Goal: Information Seeking & Learning: Learn about a topic

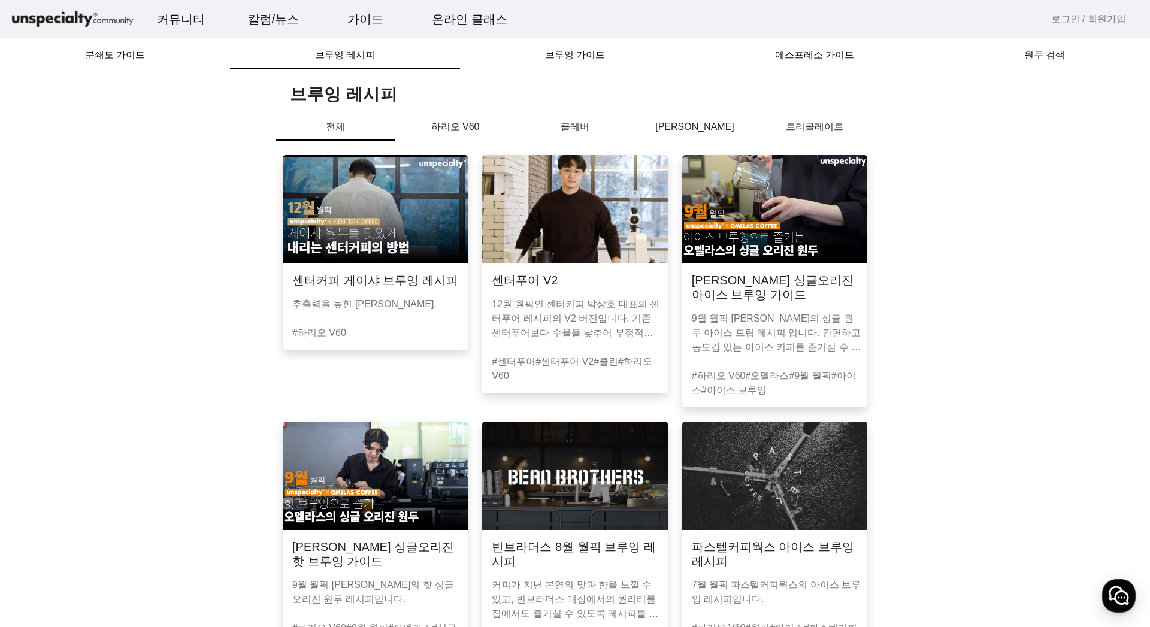
drag, startPoint x: 957, startPoint y: 357, endPoint x: 935, endPoint y: 350, distance: 23.1
click at [450, 16] on link "온라인 클래스" at bounding box center [469, 19] width 95 height 32
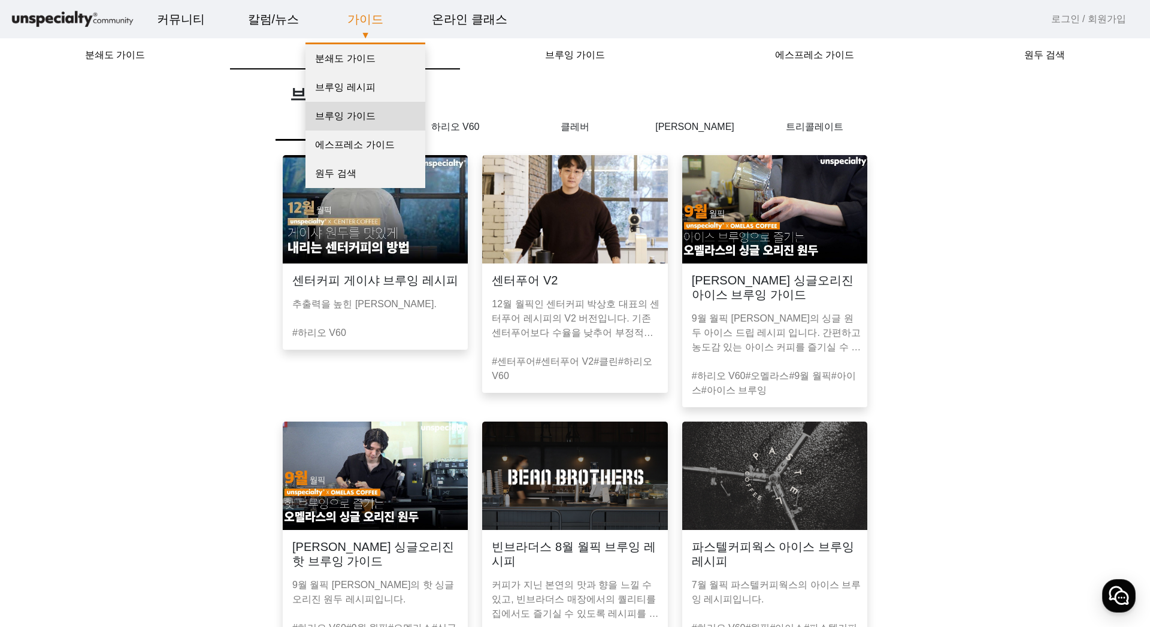
click at [373, 129] on link "브루잉 가이드" at bounding box center [365, 116] width 120 height 29
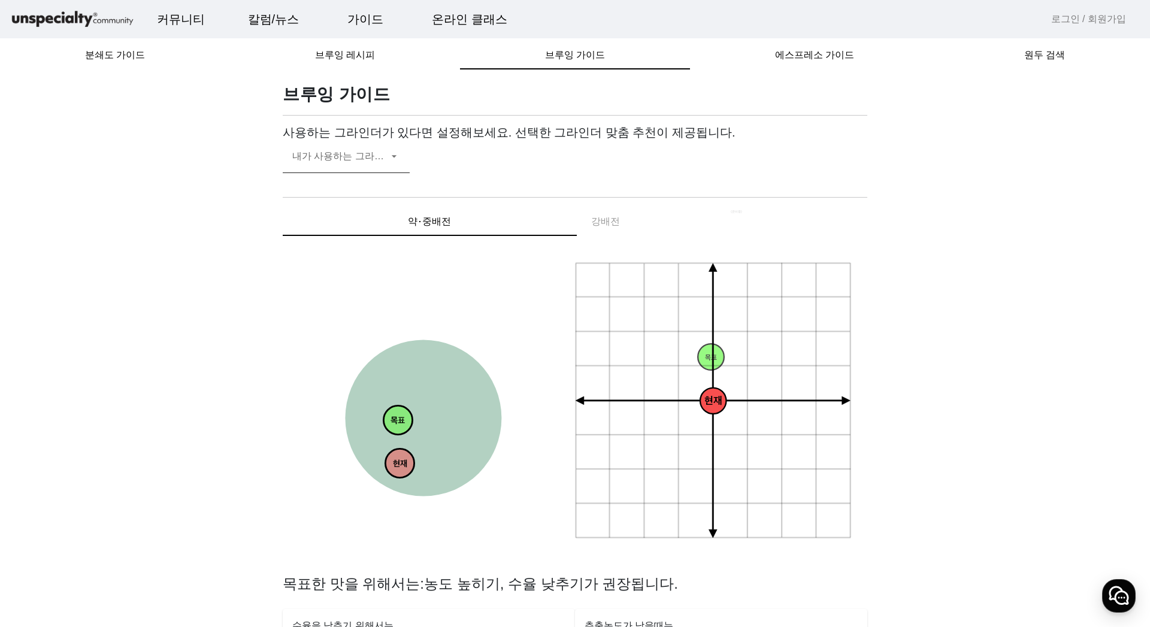
click at [374, 151] on mat-label "내가 사용하는 그라인더" at bounding box center [342, 156] width 101 height 10
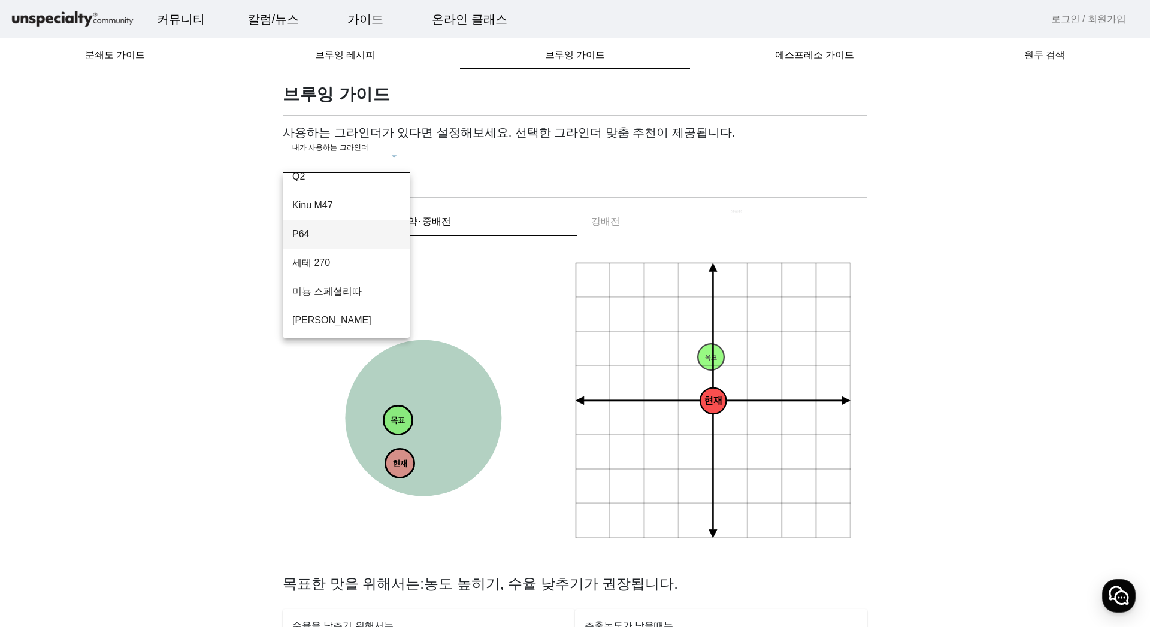
scroll to position [104, 0]
click at [126, 54] on div at bounding box center [575, 313] width 1150 height 627
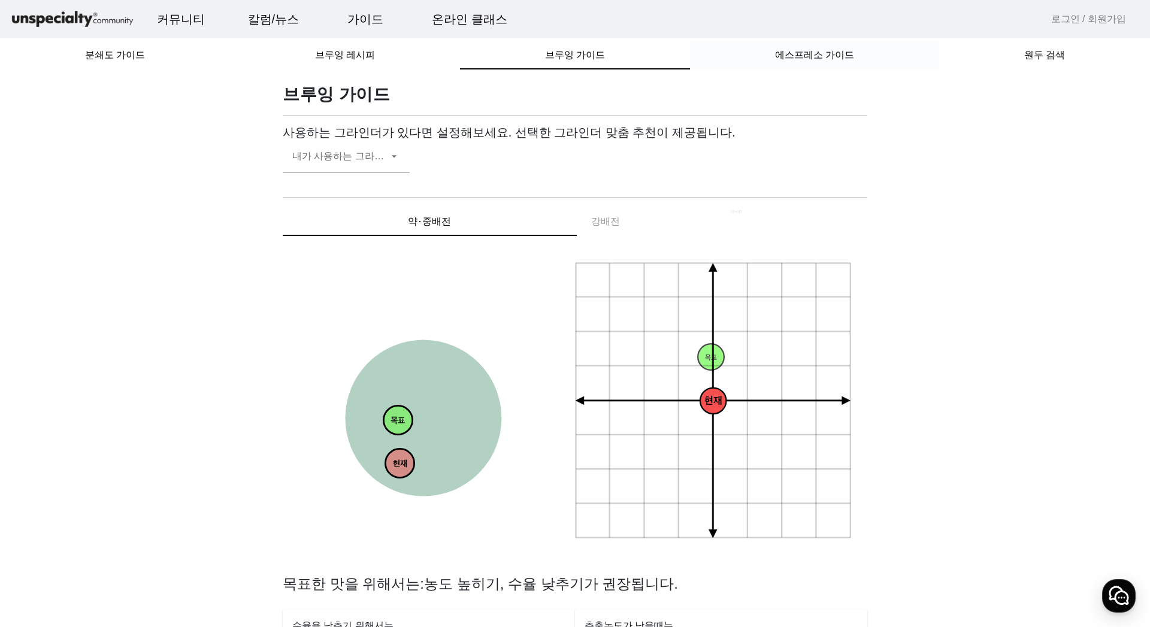
click at [811, 53] on span "에스프레소 가이드" at bounding box center [814, 55] width 79 height 10
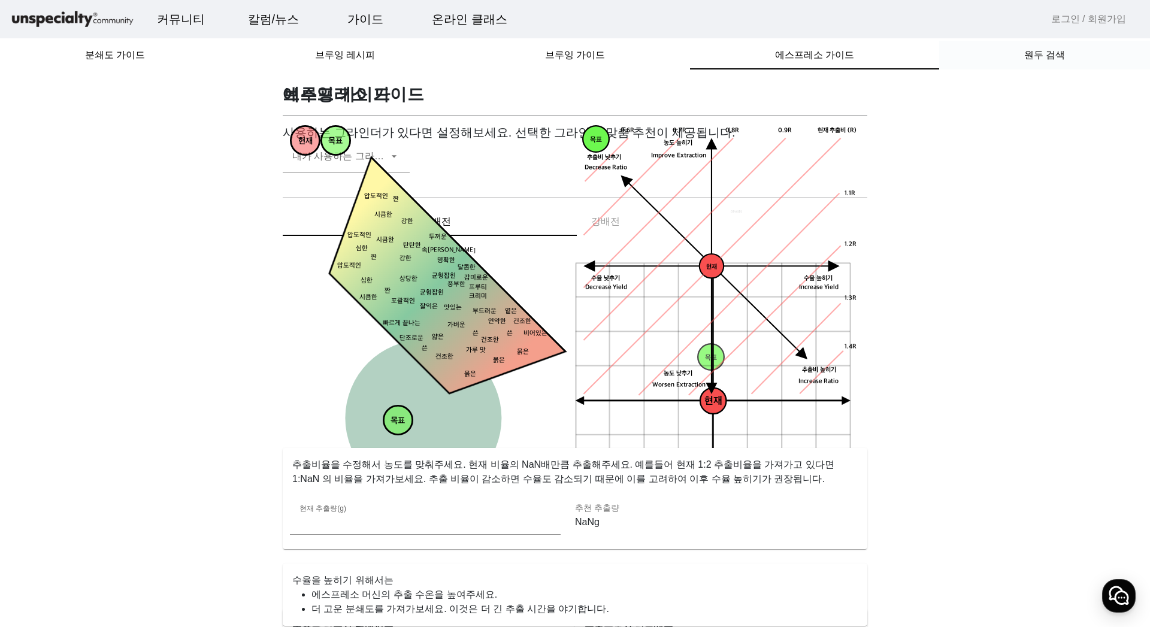
click at [1034, 51] on span "원두 검색" at bounding box center [1044, 55] width 41 height 10
